Goal: Obtain resource: Obtain resource

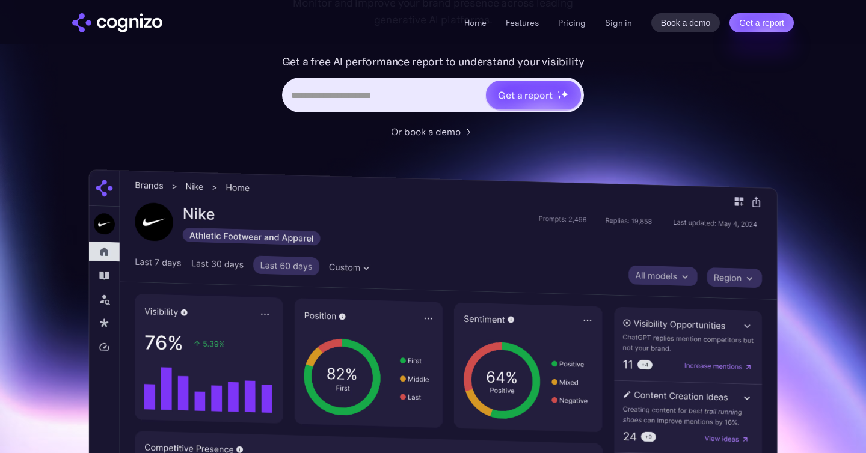
scroll to position [206, 0]
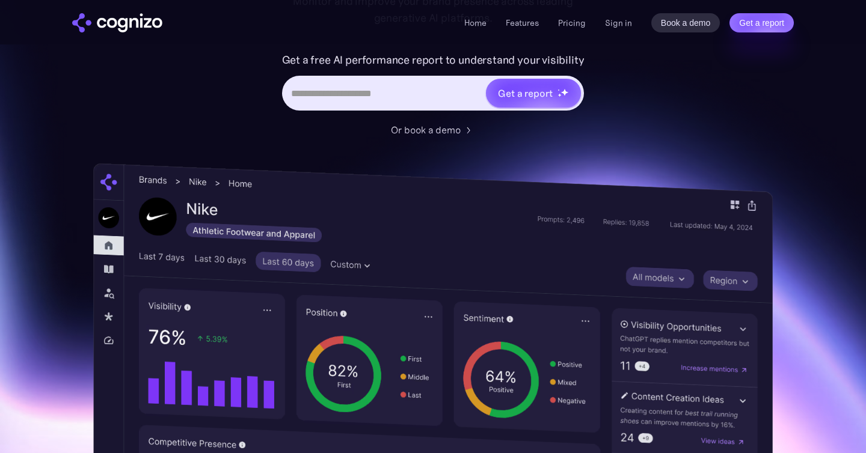
click at [742, 247] on img at bounding box center [432, 425] width 679 height 524
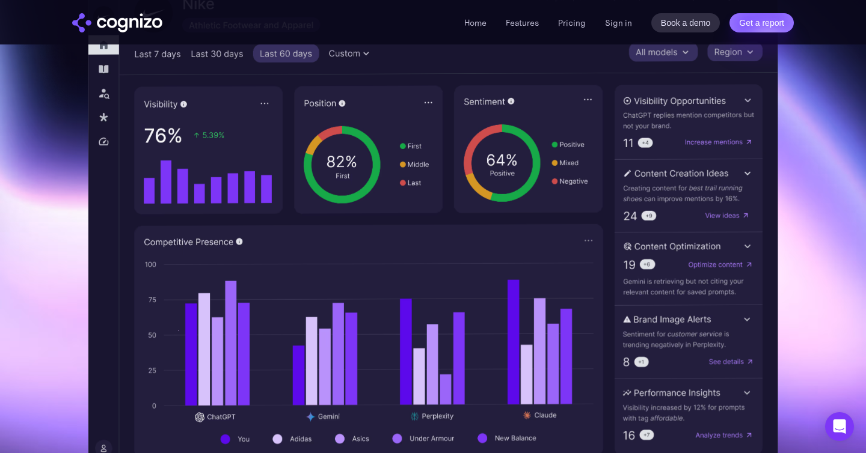
scroll to position [349, 0]
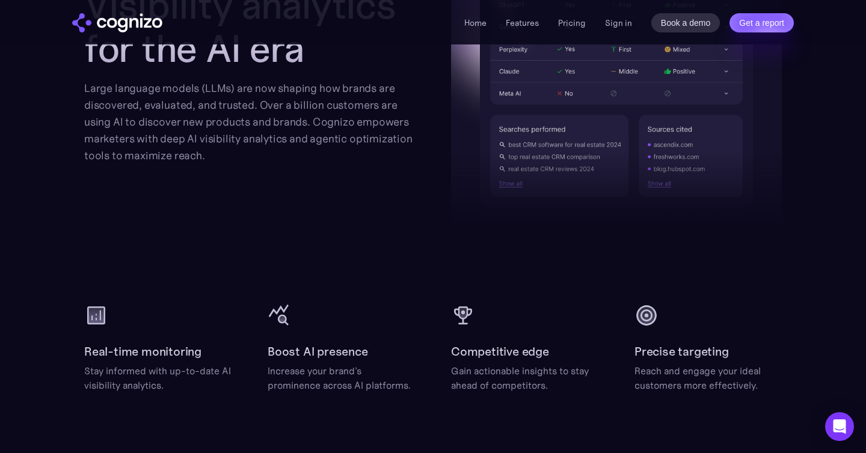
click at [344, 331] on div "Boost AI presence Increase your brand's prominence across AI platforms." at bounding box center [341, 348] width 147 height 89
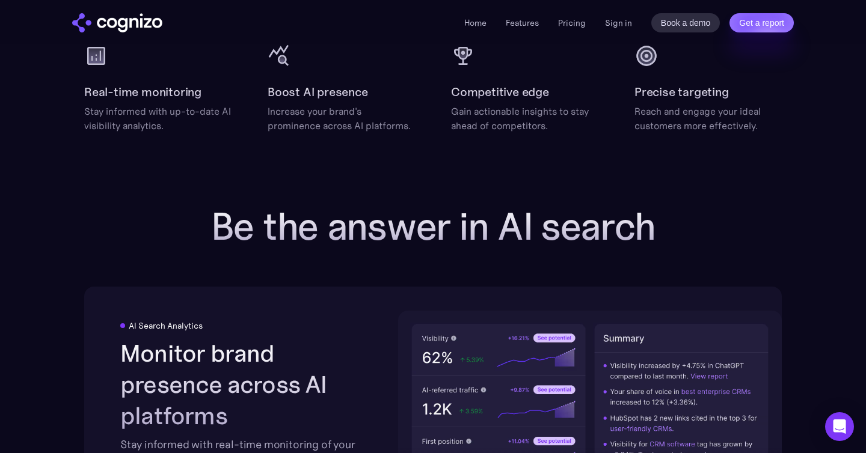
scroll to position [1676, 0]
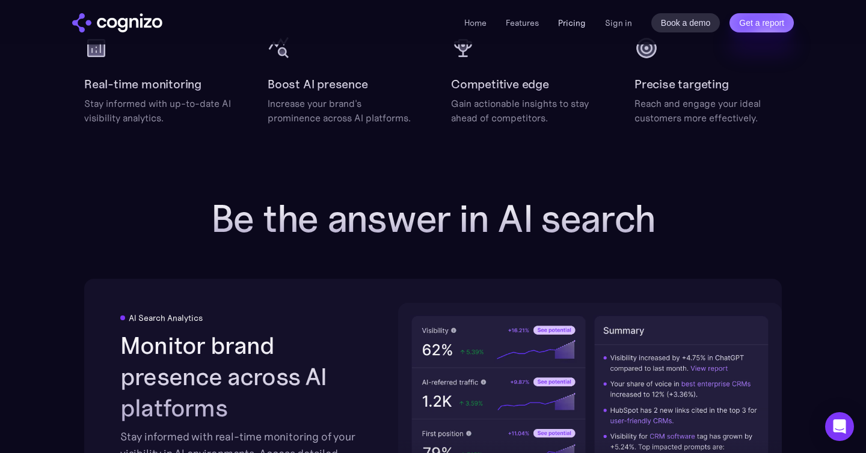
click at [570, 20] on link "Pricing" at bounding box center [572, 22] width 28 height 11
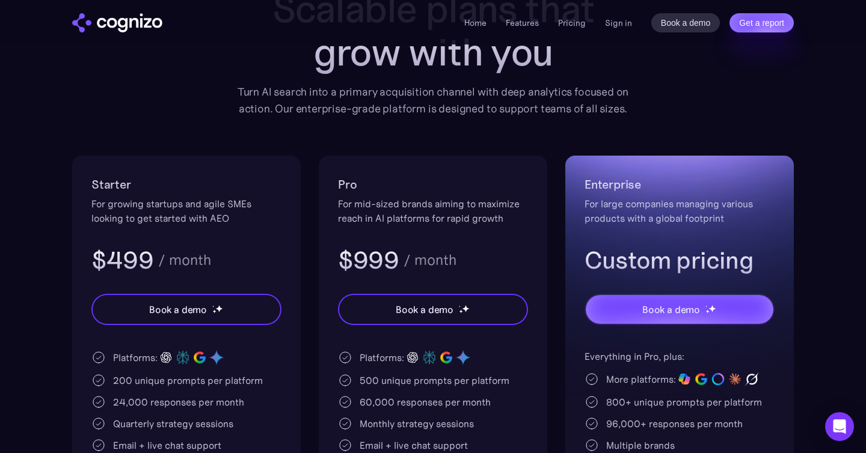
scroll to position [135, 0]
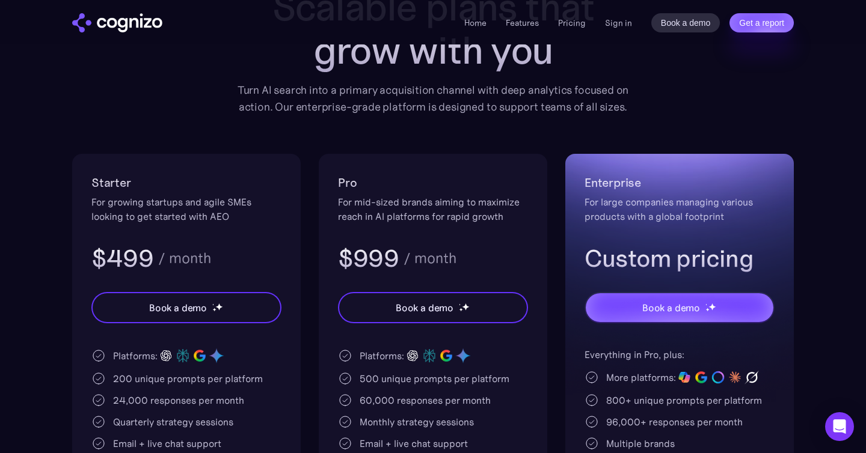
click at [476, 153] on div "Pricing Scalable plans that grow with you Turn AI search into a primary acquisi…" at bounding box center [432, 276] width 721 height 637
click at [347, 173] on h2 "Pro" at bounding box center [433, 182] width 190 height 19
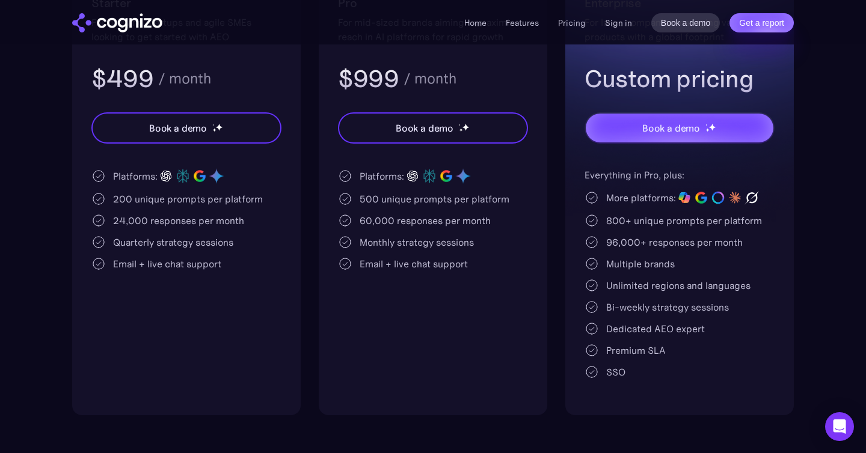
scroll to position [0, 0]
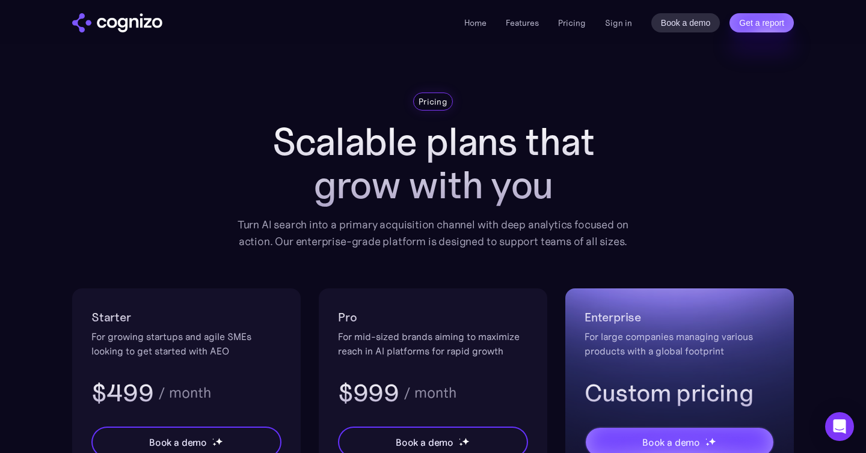
click at [537, 28] on li "Features" at bounding box center [522, 23] width 33 height 14
click at [522, 23] on link "Features" at bounding box center [522, 22] width 33 height 11
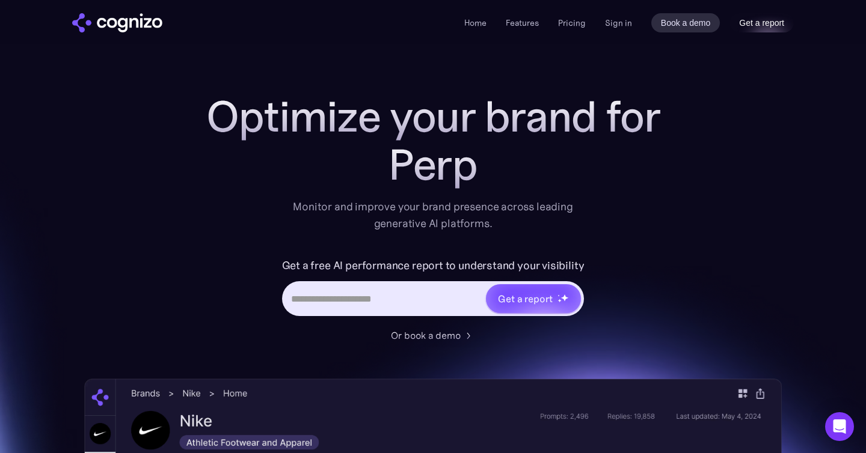
click at [753, 26] on link "Get a report" at bounding box center [761, 22] width 64 height 19
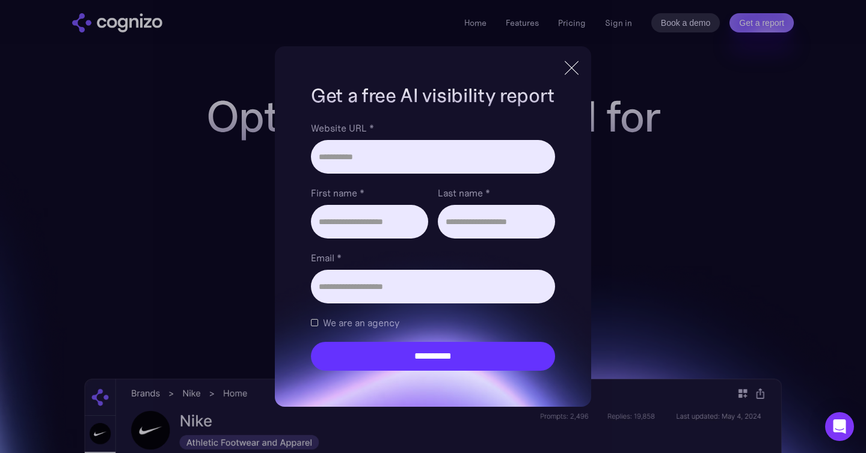
click at [611, 148] on div "**********" at bounding box center [433, 226] width 866 height 453
click at [575, 76] on div at bounding box center [572, 68] width 20 height 22
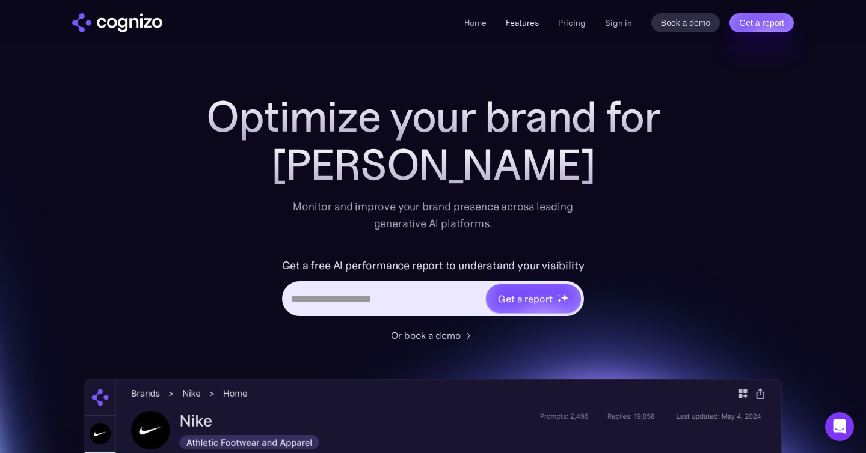
click at [513, 22] on link "Features" at bounding box center [522, 22] width 33 height 11
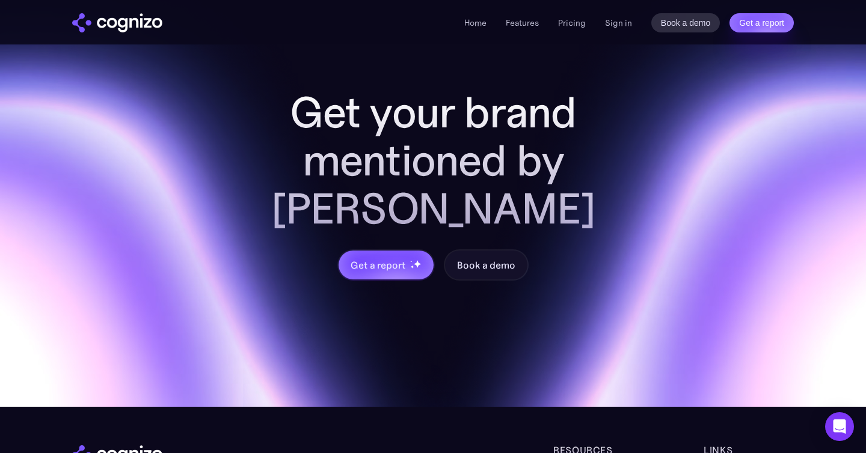
scroll to position [4843, 0]
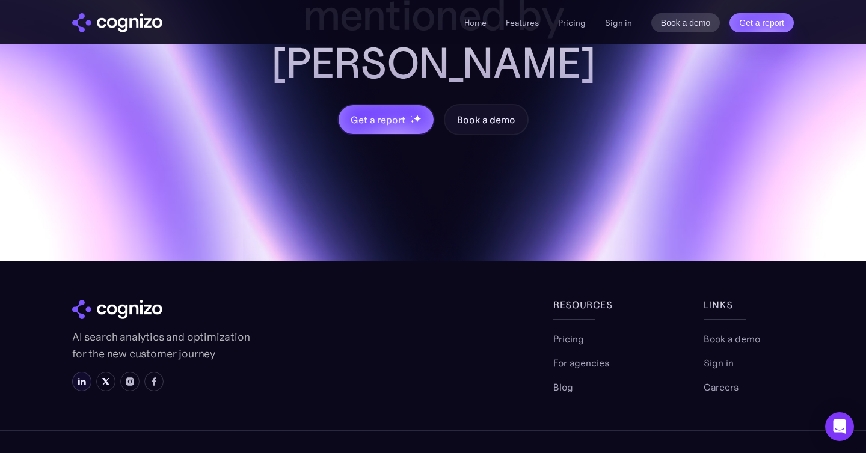
click at [79, 377] on img at bounding box center [82, 382] width 10 height 10
